Goal: Task Accomplishment & Management: Manage account settings

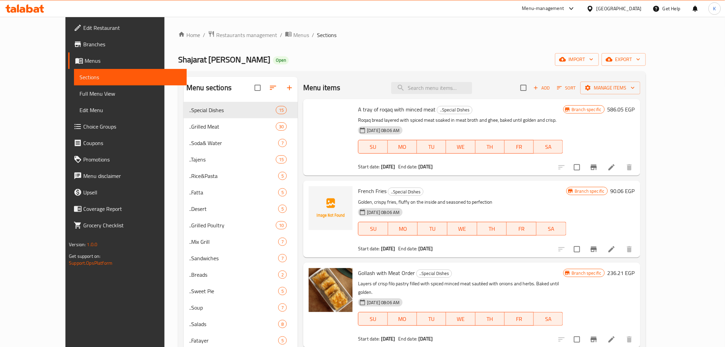
scroll to position [79, 0]
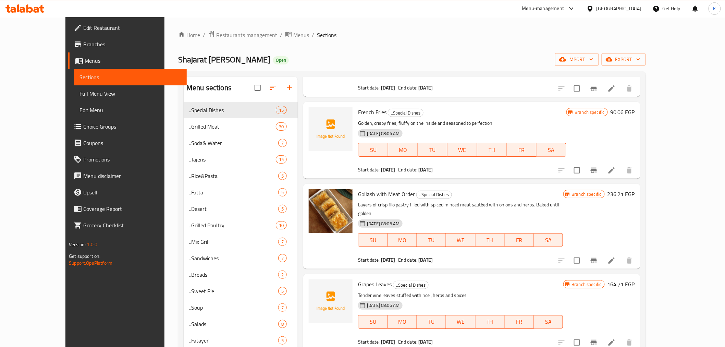
click at [564, 9] on div "Menu-management" at bounding box center [543, 8] width 42 height 8
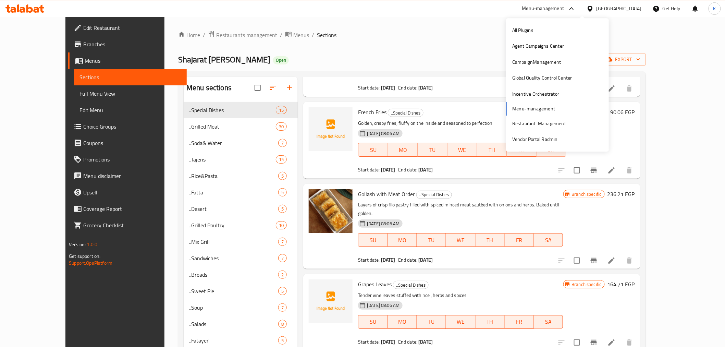
click at [451, 56] on div "Shajarat Al-Durr Open import export" at bounding box center [411, 59] width 467 height 13
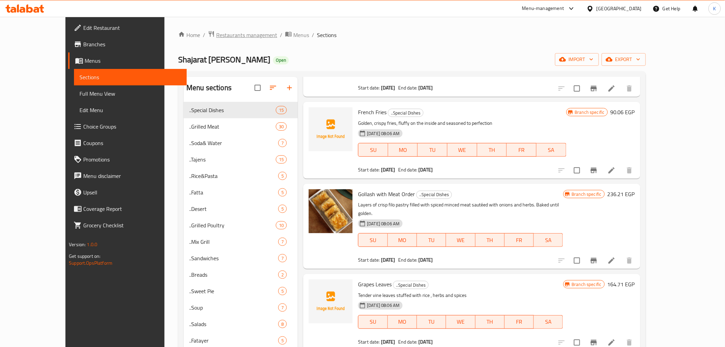
click at [226, 33] on span "Restaurants management" at bounding box center [246, 35] width 61 height 8
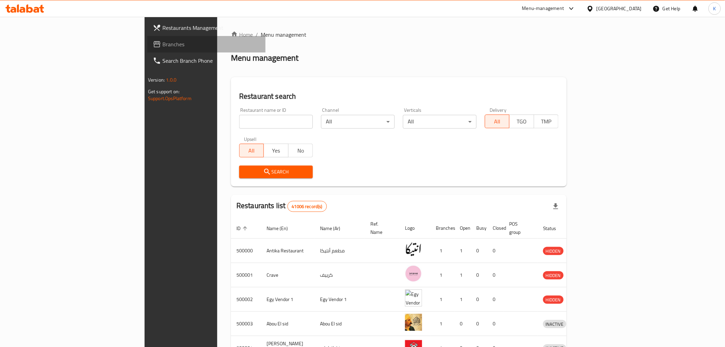
click at [162, 47] on span "Branches" at bounding box center [211, 44] width 98 height 8
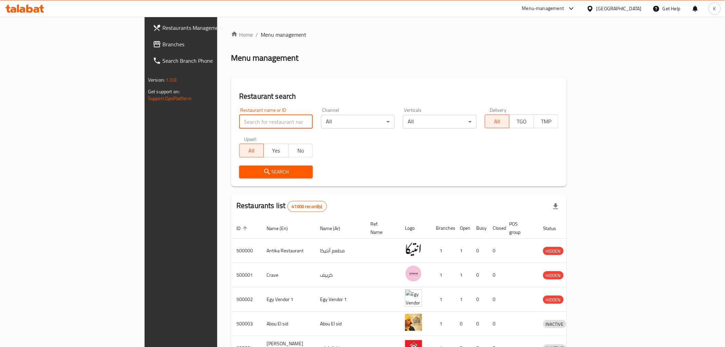
click at [241, 122] on input "search" at bounding box center [276, 122] width 74 height 14
paste input "716097"
type input "716097"
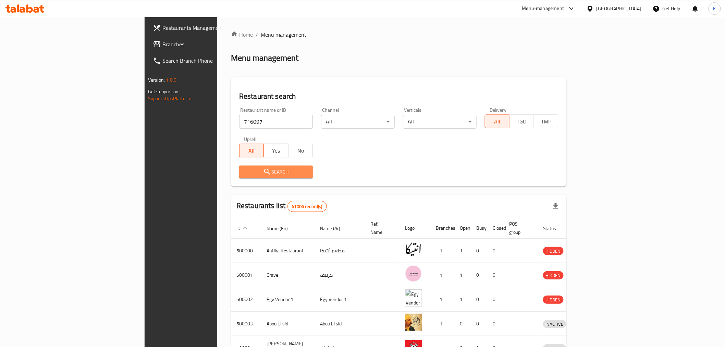
click at [244, 172] on span "Search" at bounding box center [275, 171] width 63 height 9
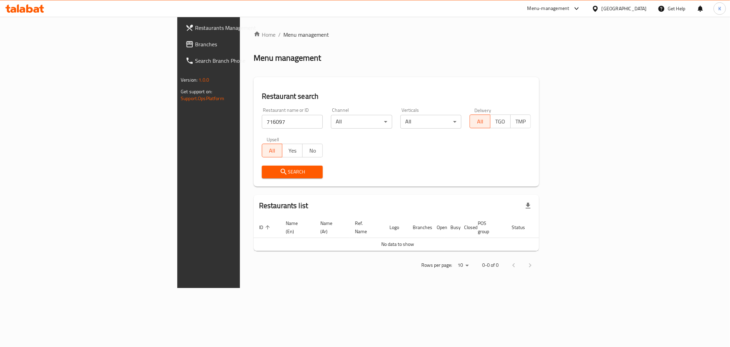
click at [599, 7] on icon at bounding box center [595, 8] width 7 height 7
click at [551, 180] on div "[GEOGRAPHIC_DATA]" at bounding box center [573, 180] width 45 height 8
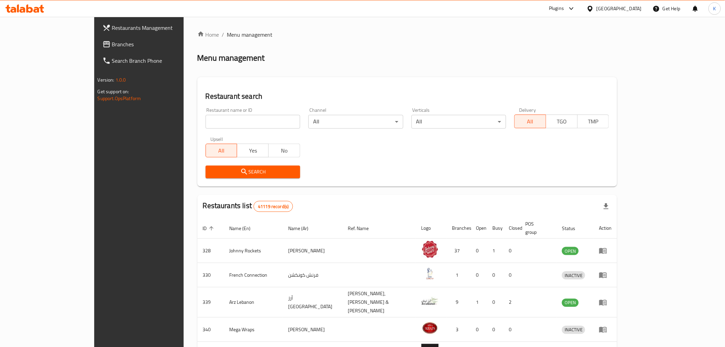
click at [112, 46] on span "Branches" at bounding box center [161, 44] width 98 height 8
